Goal: Use online tool/utility

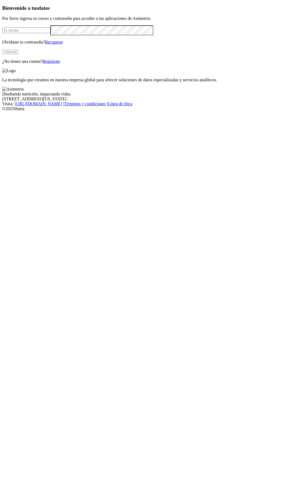
type input "[PERSON_NAME][EMAIL_ADDRESS][PERSON_NAME][DOMAIN_NAME]"
click at [18, 55] on button "Ingresa" at bounding box center [10, 52] width 16 height 6
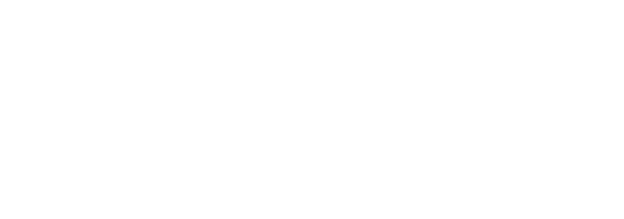
click at [11, 10] on icon at bounding box center [10, 110] width 17 height 217
